Goal: Check status: Check status

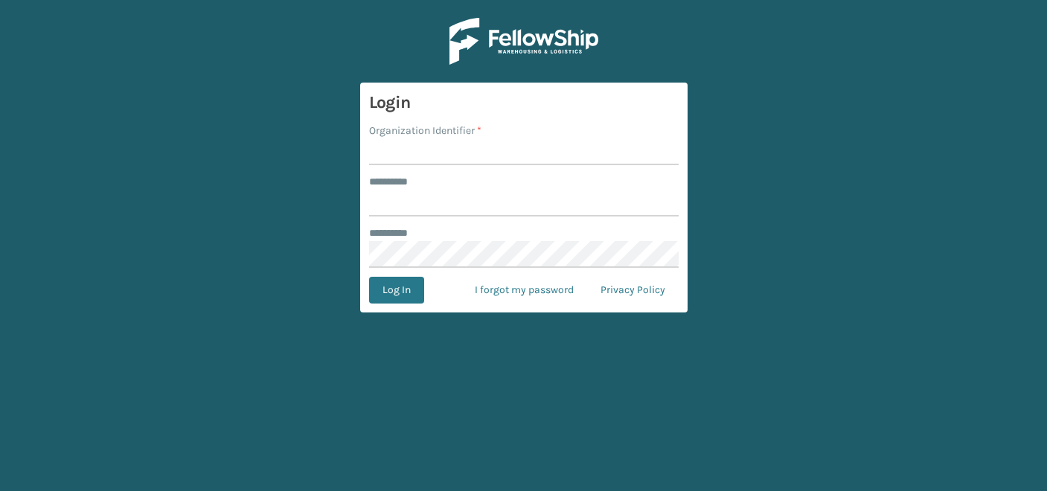
click at [414, 150] on input "Organization Identifier *" at bounding box center [524, 151] width 310 height 27
type input "CDD"
click at [435, 208] on input "******** *" at bounding box center [524, 203] width 310 height 27
type input "*******"
click at [405, 292] on button "Log In" at bounding box center [396, 290] width 55 height 27
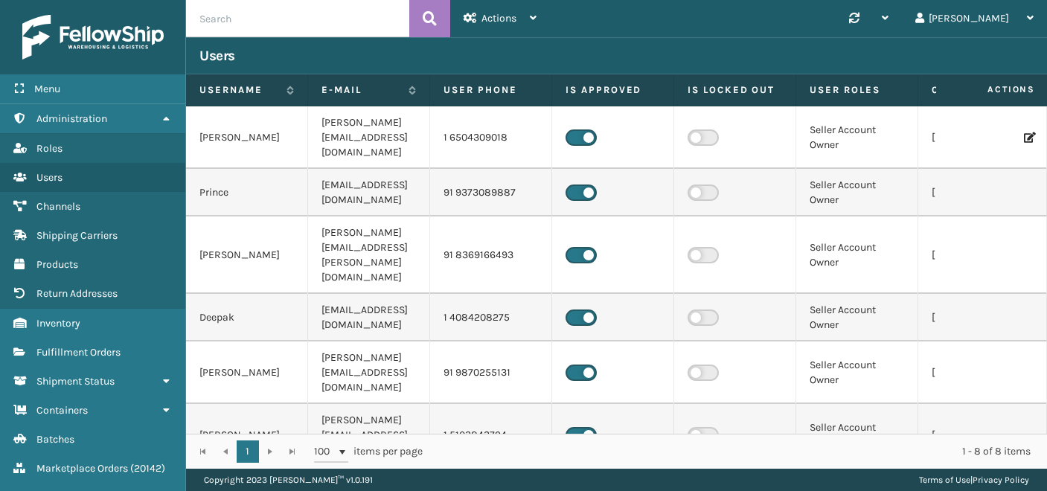
click at [304, 15] on input "text" at bounding box center [297, 18] width 223 height 37
paste input "18346"
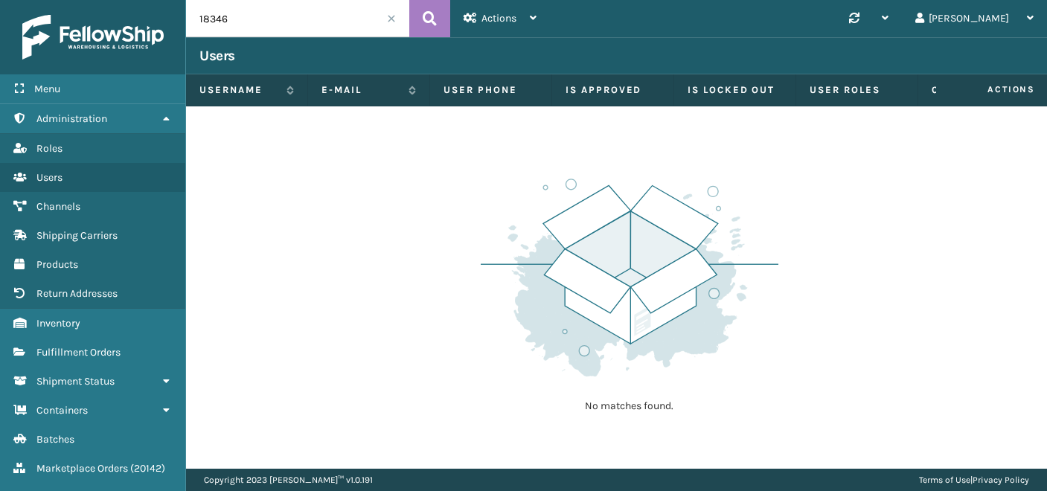
click at [202, 18] on input "18346" at bounding box center [297, 18] width 223 height 37
type input "8346"
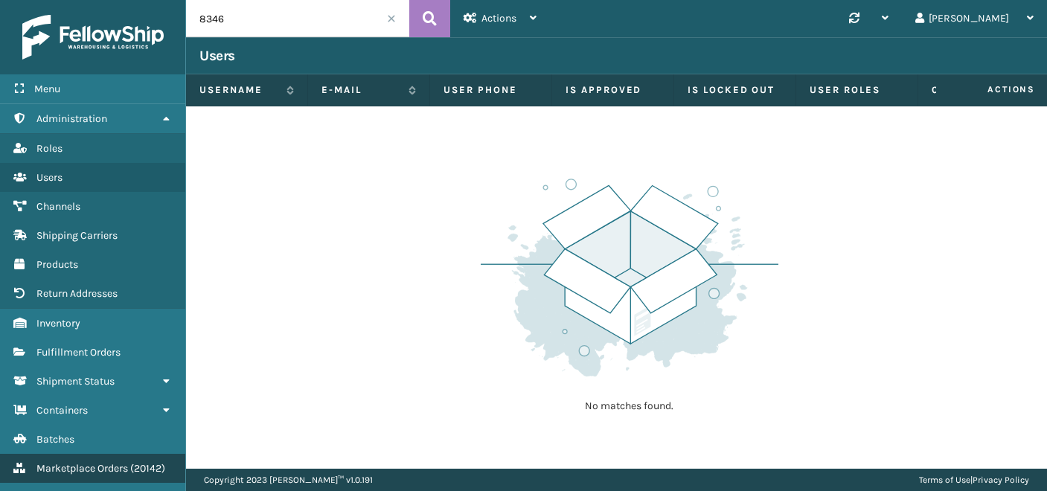
click at [86, 467] on span "Marketplace Orders" at bounding box center [82, 468] width 92 height 13
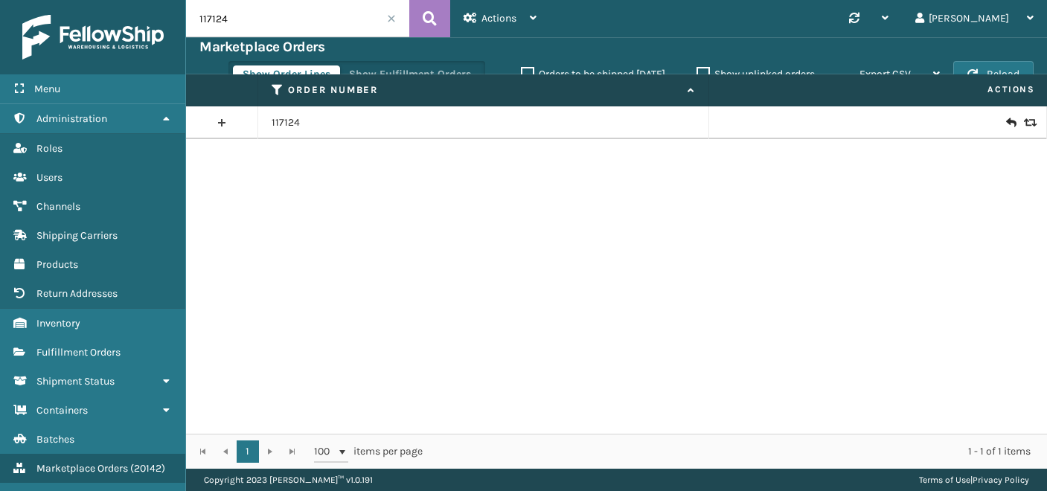
click at [266, 22] on input "117124" at bounding box center [297, 18] width 223 height 37
paste input "8346"
type input "18346"
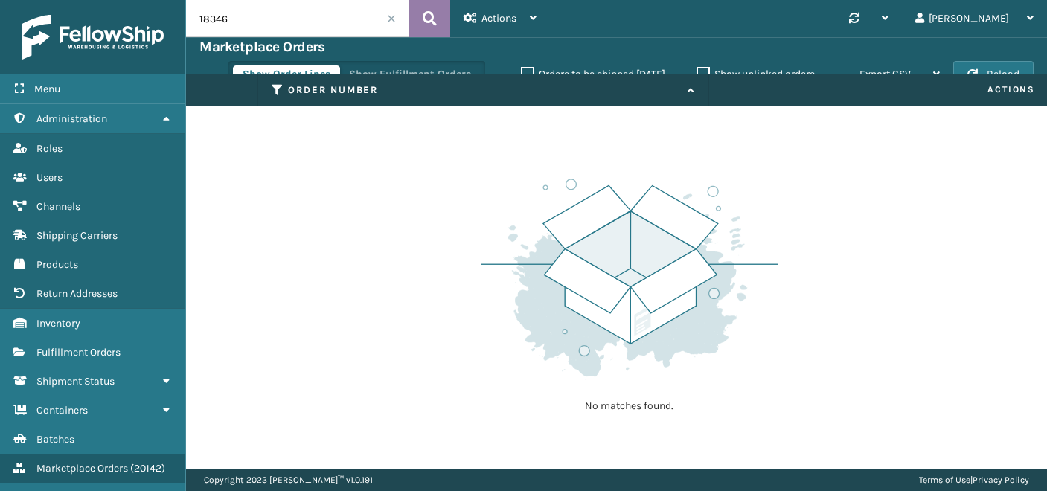
click at [433, 13] on icon at bounding box center [430, 18] width 14 height 22
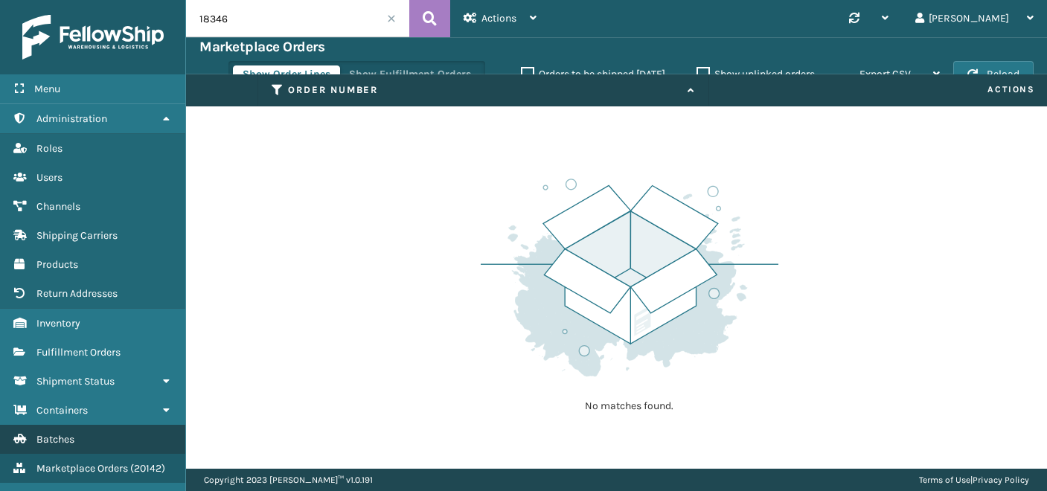
click at [68, 433] on span "Batches" at bounding box center [55, 439] width 38 height 13
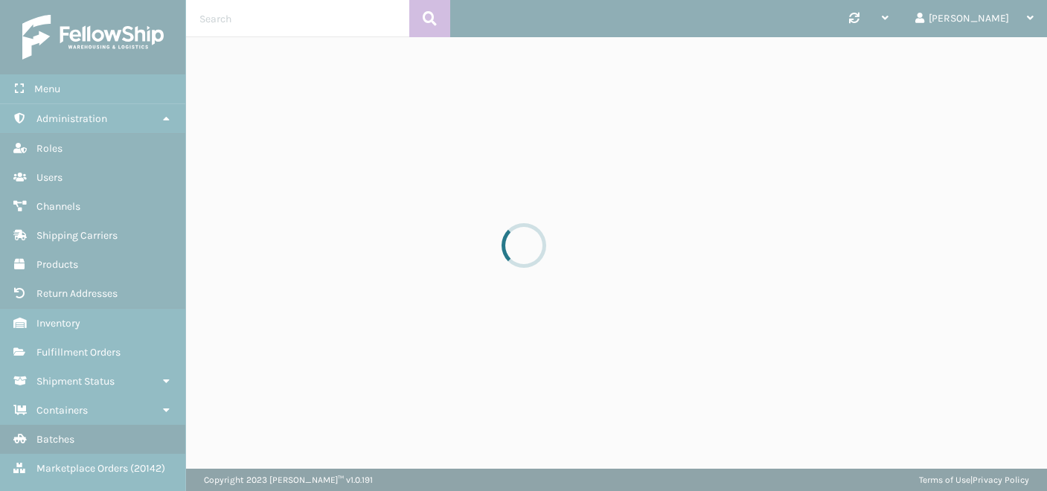
click at [101, 337] on div at bounding box center [523, 245] width 1047 height 491
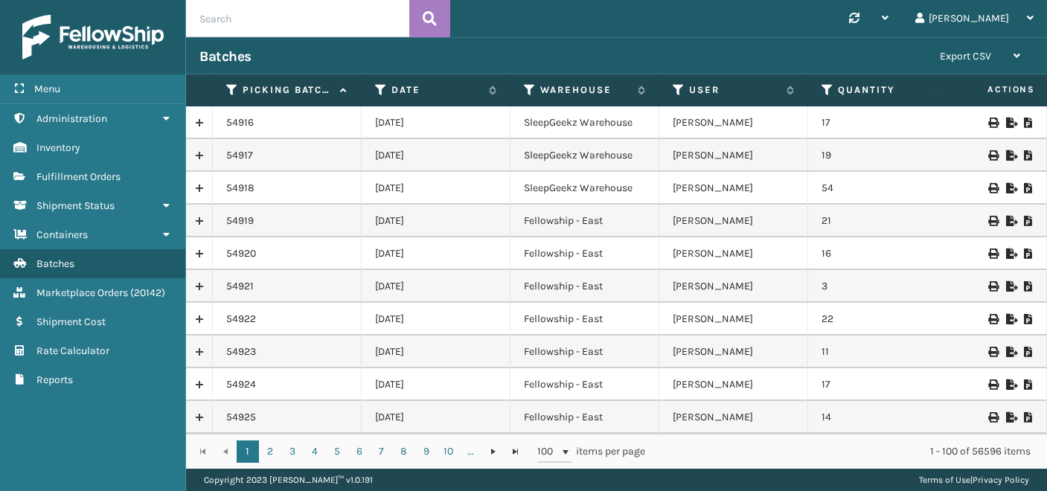
click at [245, 17] on input "text" at bounding box center [297, 18] width 223 height 37
paste input "18346"
type input "18346"
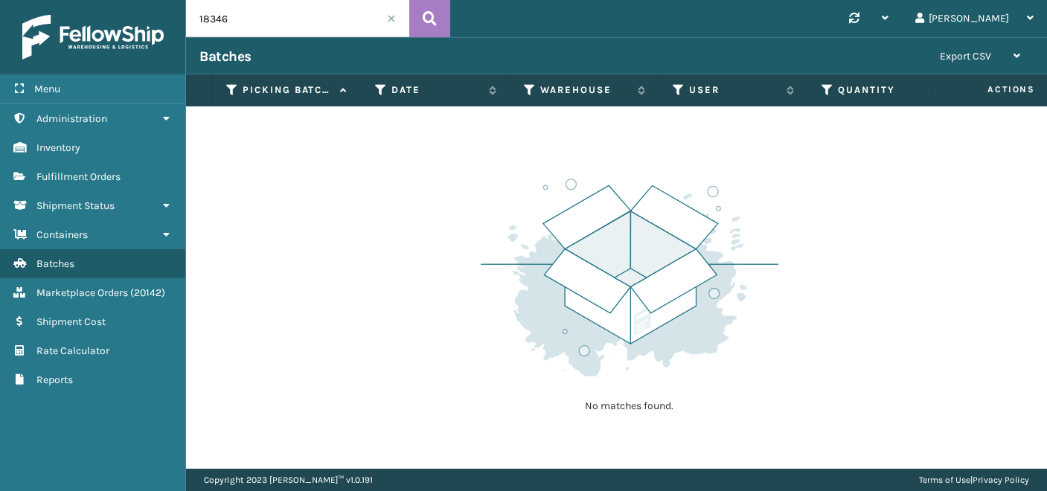
click at [390, 17] on span at bounding box center [391, 18] width 9 height 9
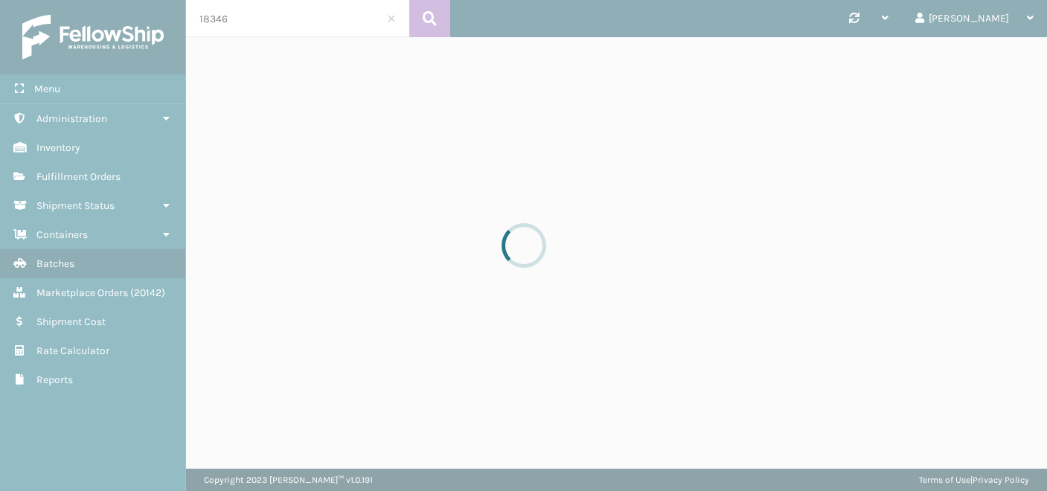
click at [90, 175] on div at bounding box center [523, 245] width 1047 height 491
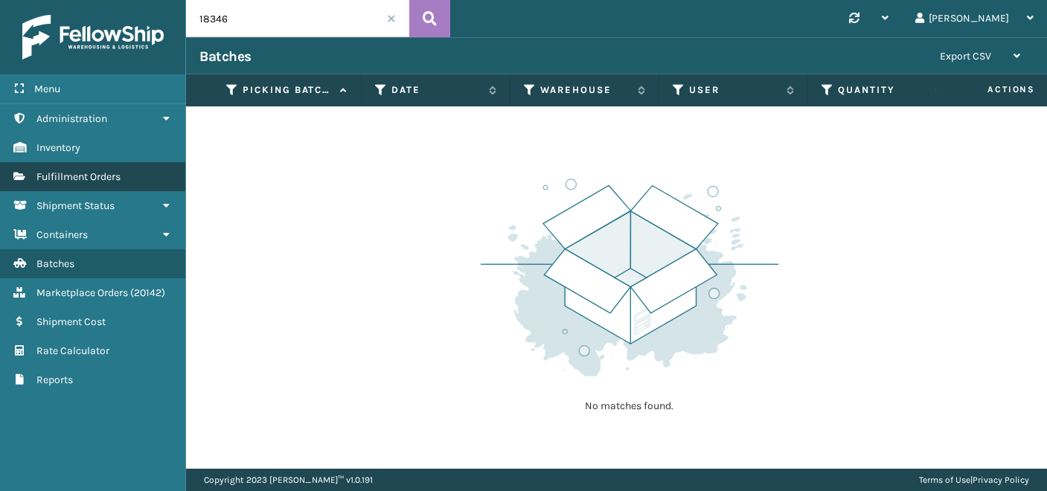
click at [108, 175] on span "Fulfillment Orders" at bounding box center [78, 176] width 84 height 13
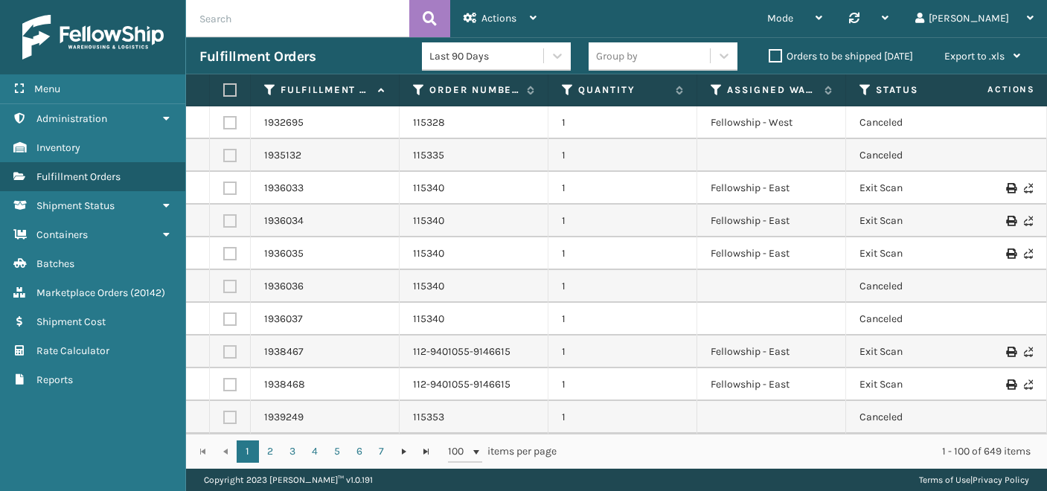
click at [222, 31] on input "text" at bounding box center [297, 18] width 223 height 37
paste input "118346"
type input "118346"
click at [433, 13] on icon at bounding box center [430, 18] width 14 height 22
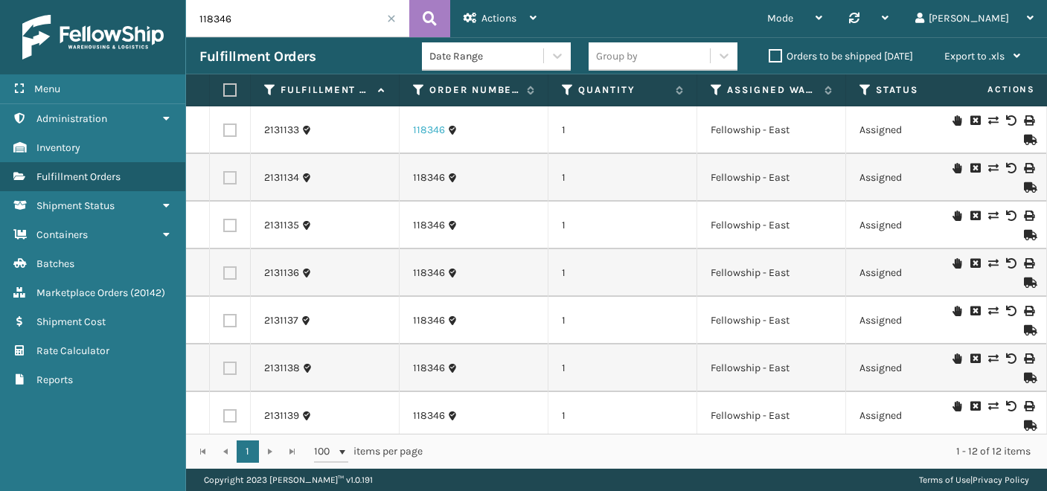
click at [420, 135] on link "118346" at bounding box center [429, 130] width 32 height 15
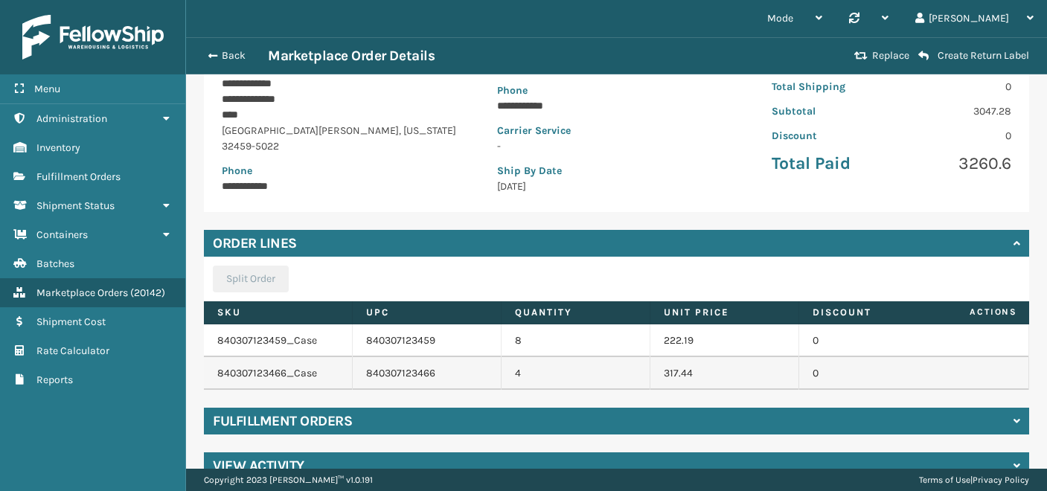
scroll to position [257, 0]
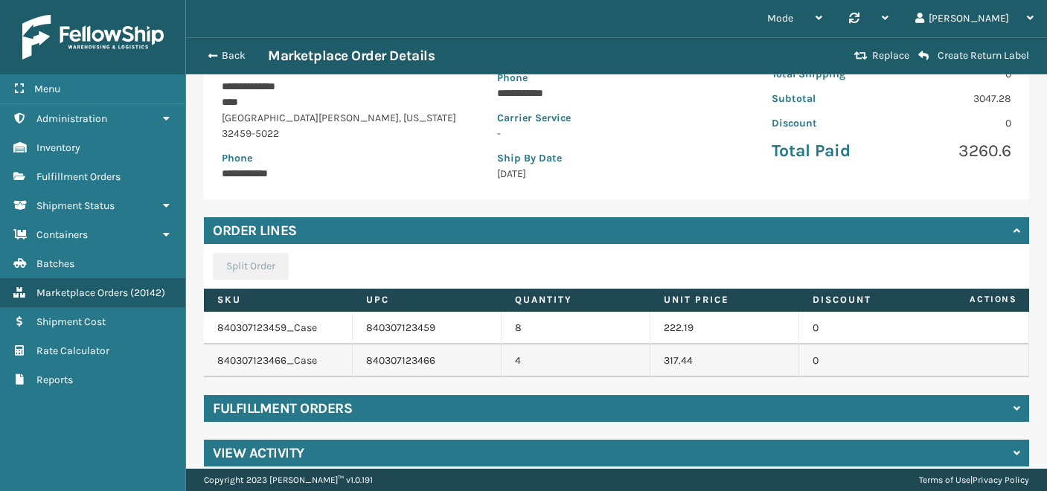
click at [852, 395] on div "Fulfillment Orders" at bounding box center [616, 408] width 825 height 27
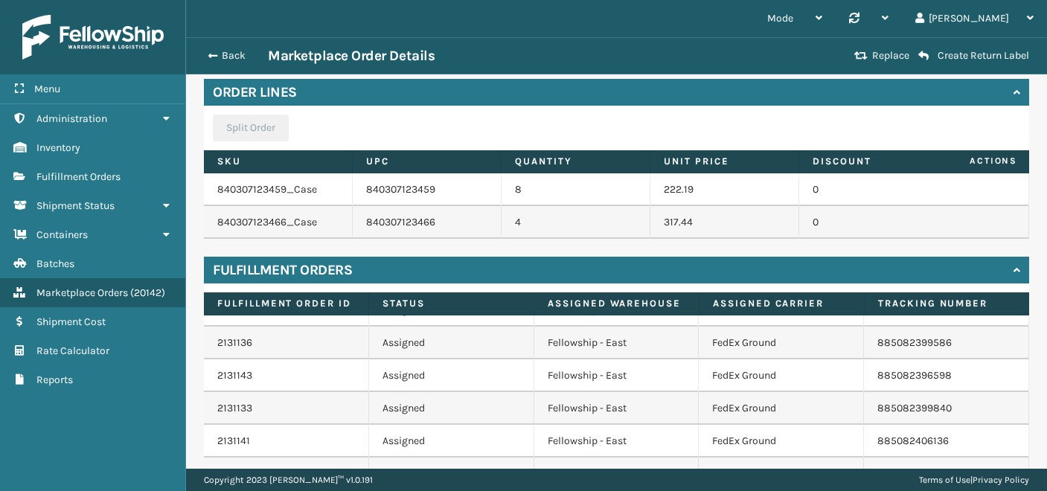
scroll to position [0, 0]
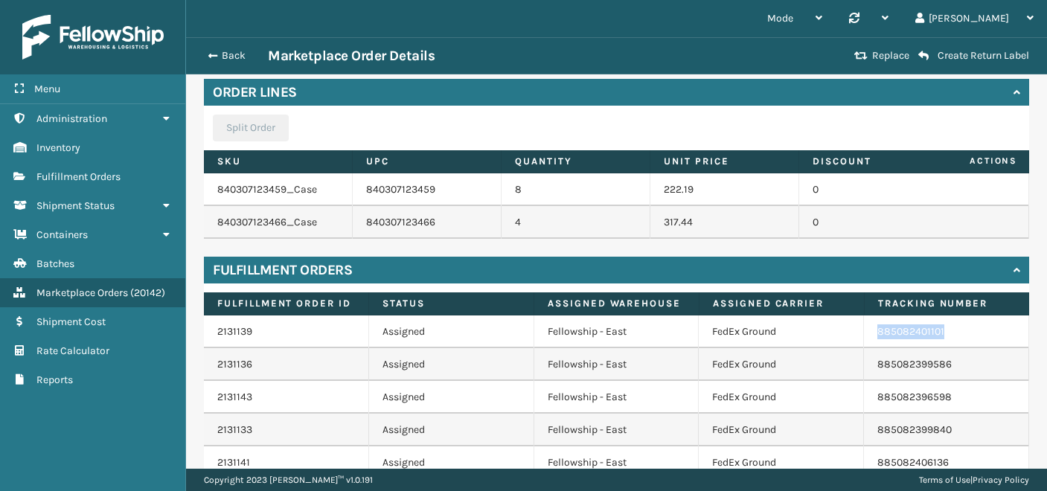
drag, startPoint x: 874, startPoint y: 319, endPoint x: 952, endPoint y: 319, distance: 78.9
click at [952, 319] on td "885082401101" at bounding box center [946, 331] width 165 height 33
copy link "885082401101"
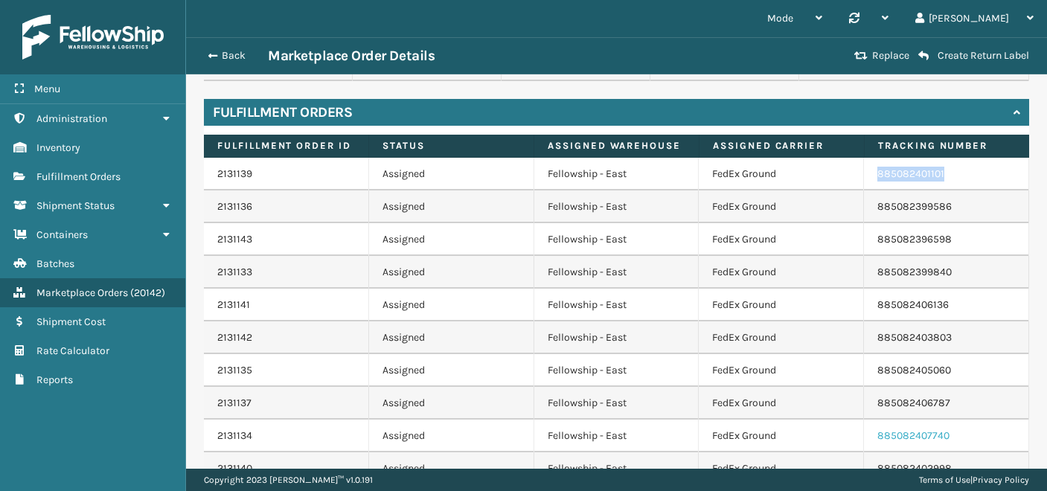
scroll to position [535, 0]
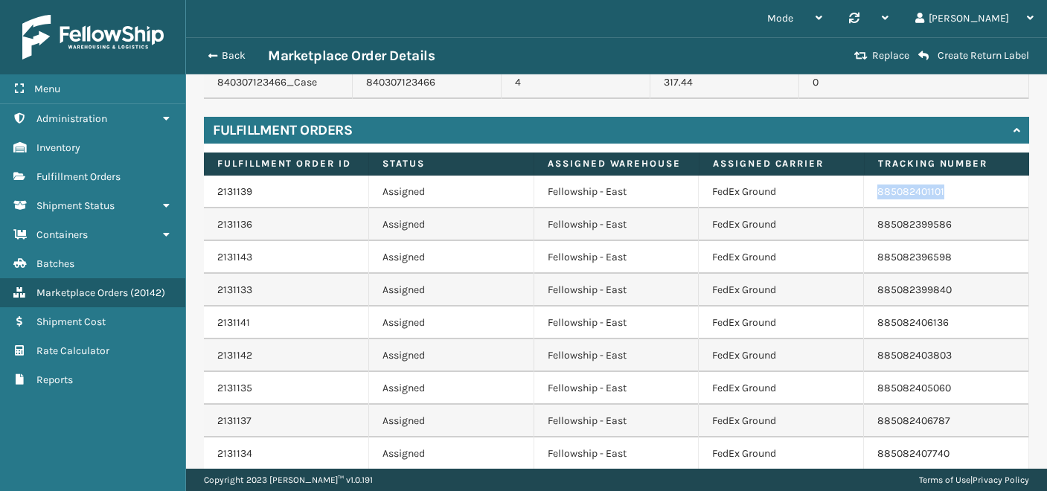
click at [869, 181] on td "885082401101" at bounding box center [946, 192] width 165 height 33
drag, startPoint x: 871, startPoint y: 176, endPoint x: 984, endPoint y: 176, distance: 113.1
click at [984, 176] on td "885082401101" at bounding box center [946, 192] width 165 height 33
copy link "885082401101"
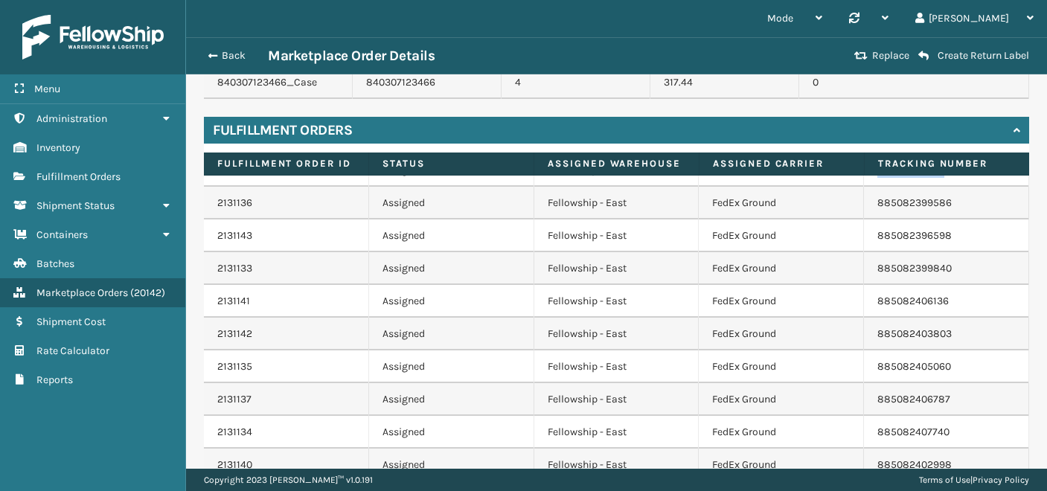
scroll to position [0, 0]
